Goal: Check status: Check status

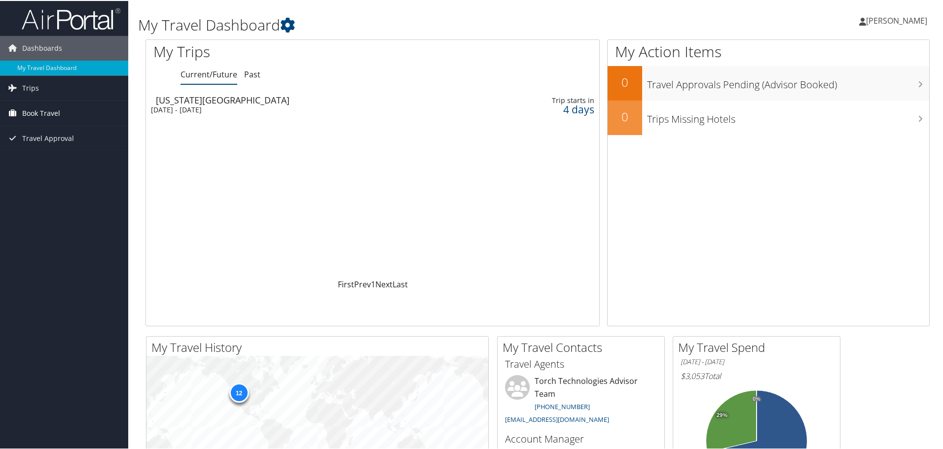
click at [34, 111] on span "Book Travel" at bounding box center [41, 112] width 38 height 25
click at [37, 162] on link "Book/Manage Online Trips" at bounding box center [64, 161] width 128 height 15
click at [39, 157] on link "Book/Manage Online Trips" at bounding box center [64, 161] width 128 height 15
click at [33, 138] on span "Travel Approval" at bounding box center [48, 137] width 52 height 25
click at [60, 161] on link "Pending Trip Approvals" at bounding box center [64, 157] width 128 height 15
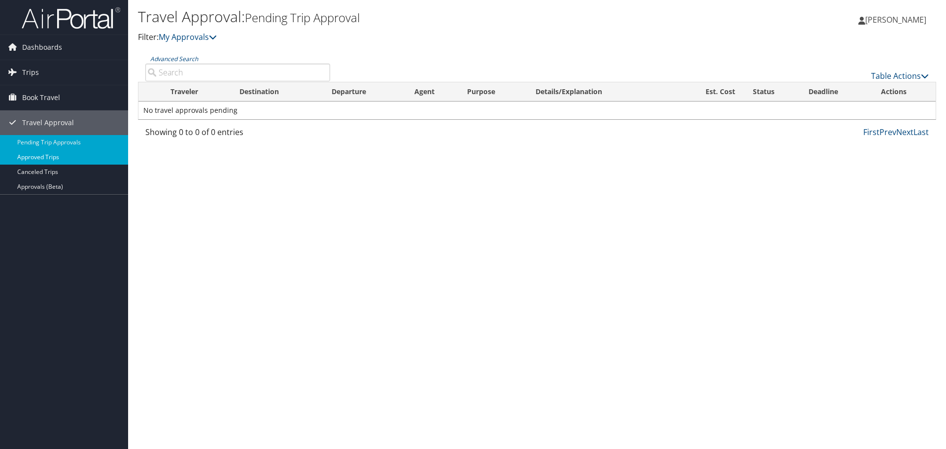
click at [33, 158] on link "Approved Trips" at bounding box center [64, 157] width 128 height 15
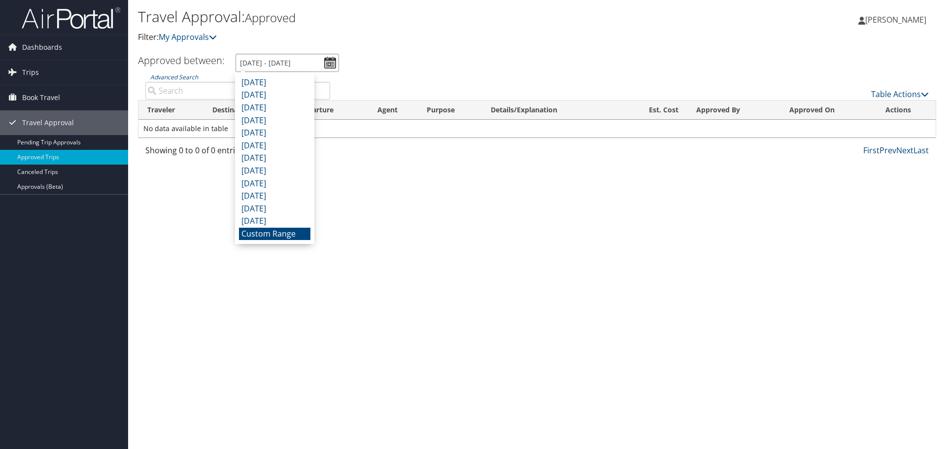
click at [329, 63] on input "[DATE] - [DATE]" at bounding box center [288, 63] width 104 height 18
